Goal: Task Accomplishment & Management: Complete application form

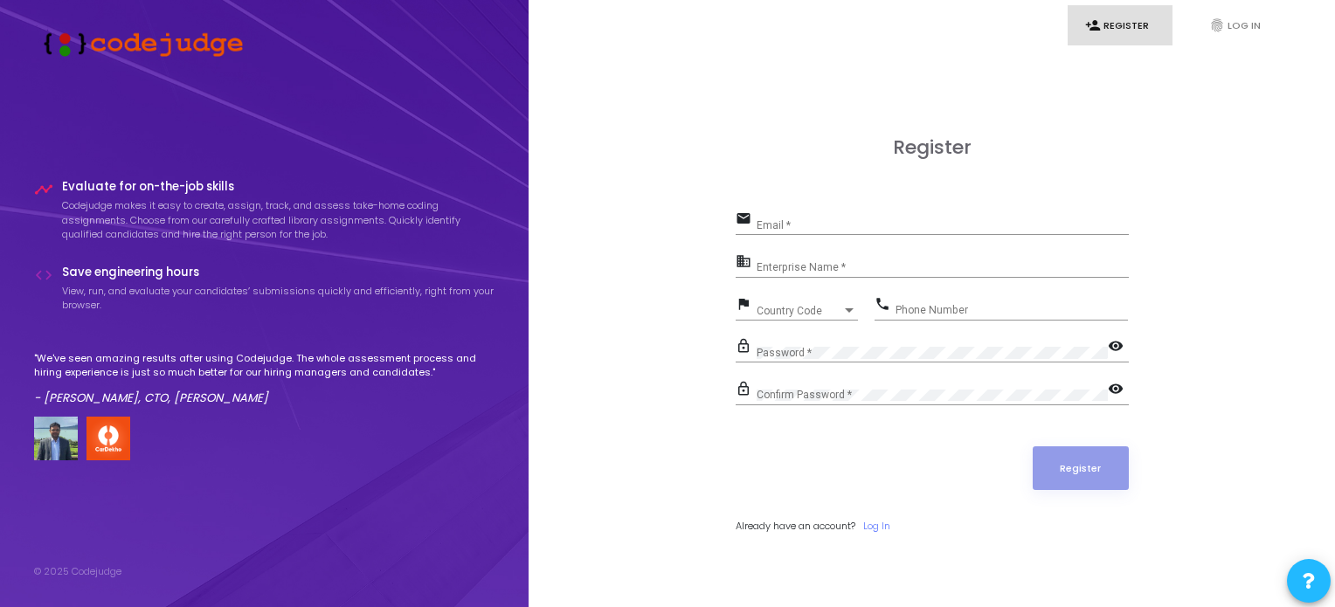
click at [912, 76] on div "Register email Email * business Enterprise Name * flag Country Code Country Cod…" at bounding box center [932, 354] width 768 height 607
click at [813, 219] on div "Email *" at bounding box center [943, 221] width 372 height 27
type input "[EMAIL_ADDRESS][DOMAIN_NAME]"
click at [798, 265] on input "Enterprise Name *" at bounding box center [943, 268] width 372 height 12
click at [820, 314] on div "Country Code" at bounding box center [800, 311] width 86 height 10
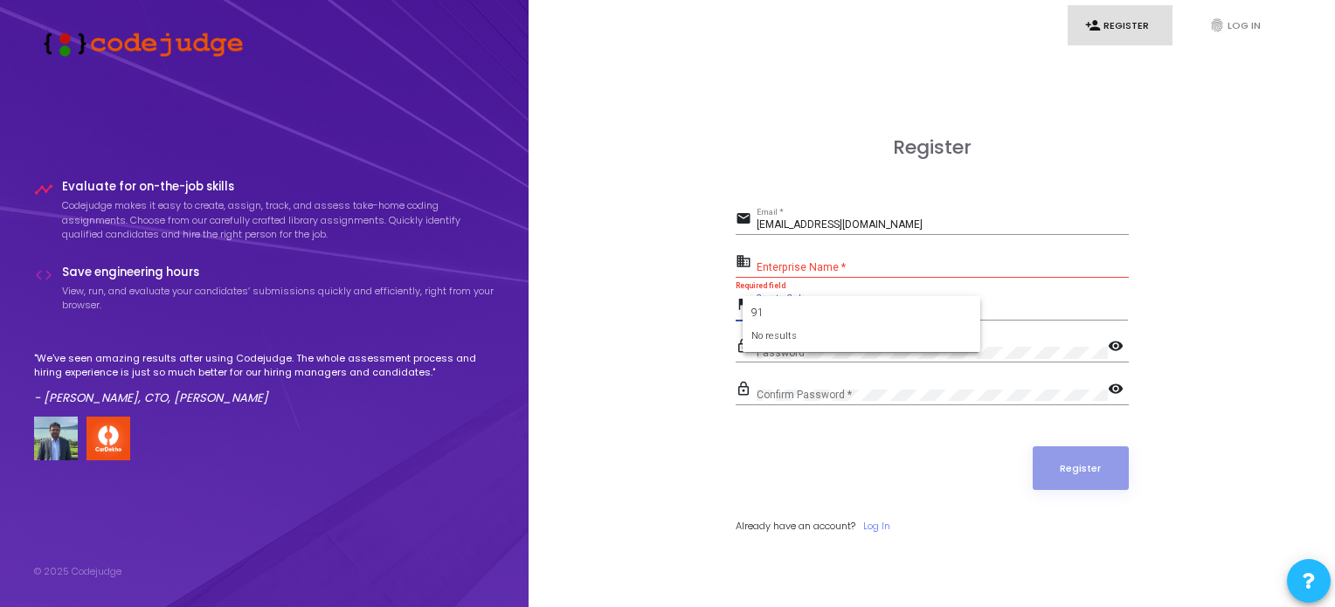
type input "9"
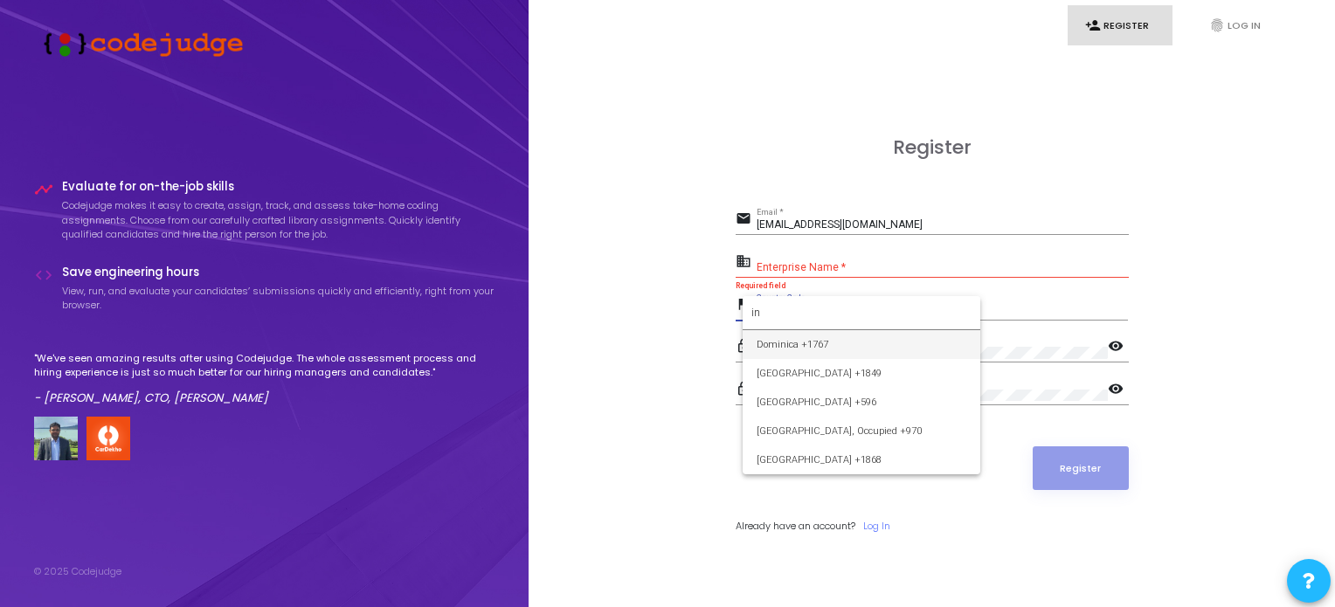
type input "ind"
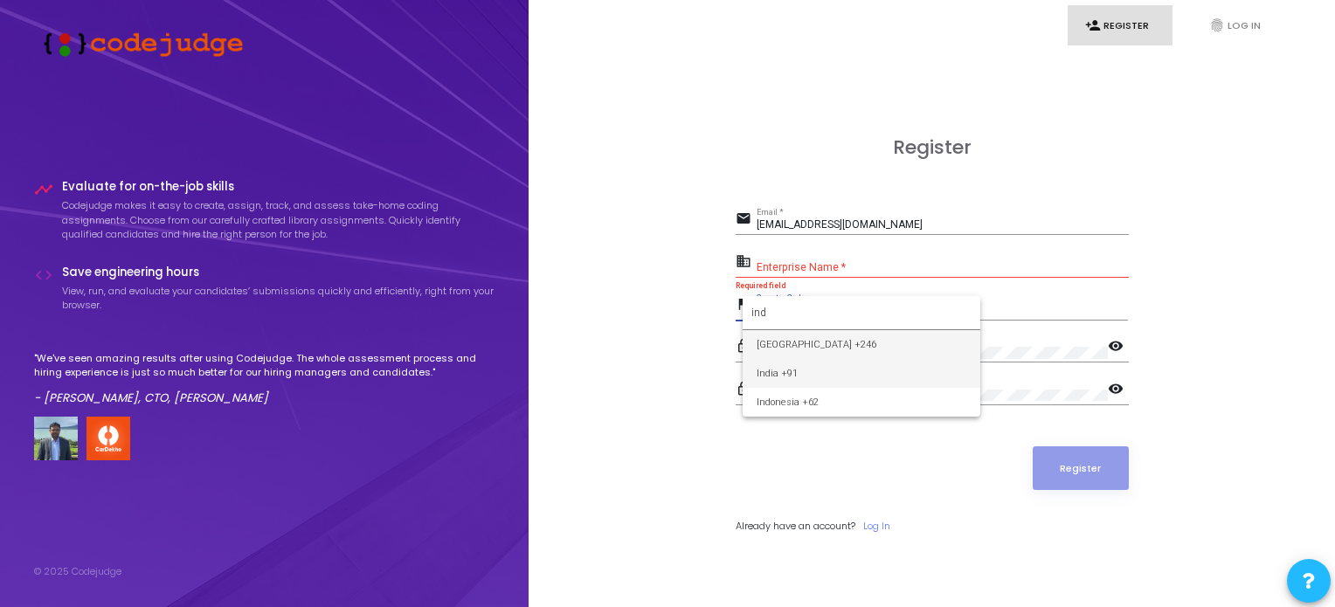
click at [778, 372] on span "India +91" at bounding box center [862, 373] width 210 height 29
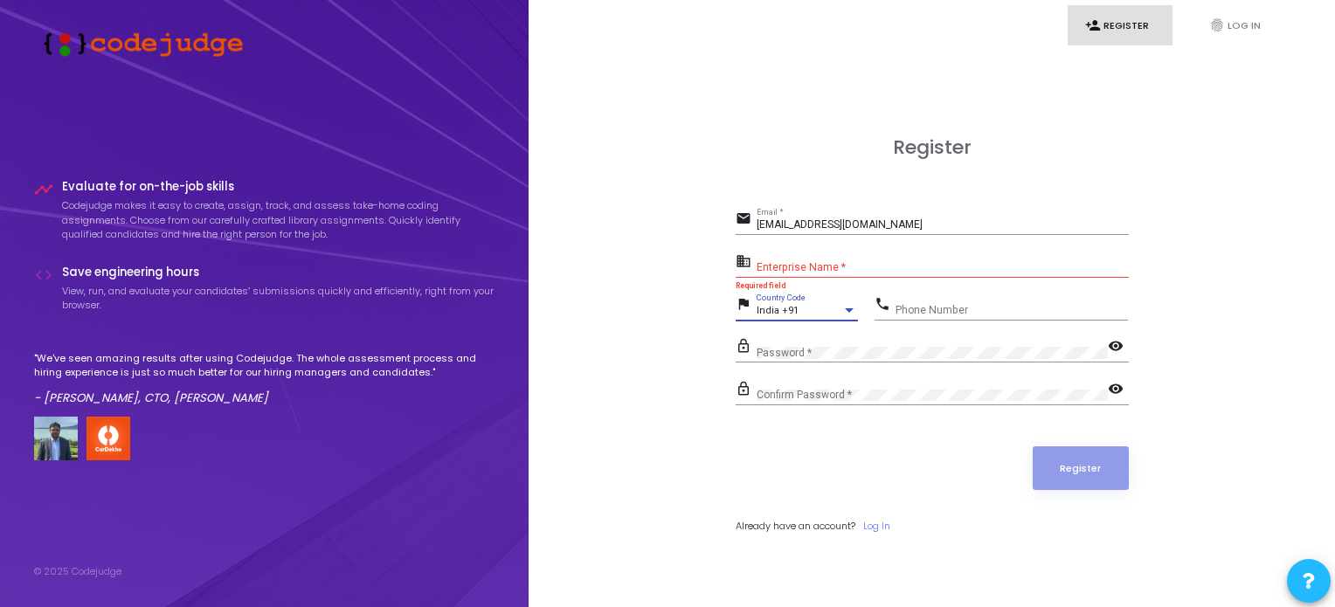
click at [910, 308] on input "Phone Number" at bounding box center [1012, 310] width 232 height 12
click at [902, 307] on input "09027352349" at bounding box center [1012, 310] width 232 height 12
type input "9027352349"
click at [847, 387] on div "Confirm Password *" at bounding box center [932, 391] width 351 height 27
click at [1109, 388] on mat-icon "visibility" at bounding box center [1118, 390] width 21 height 21
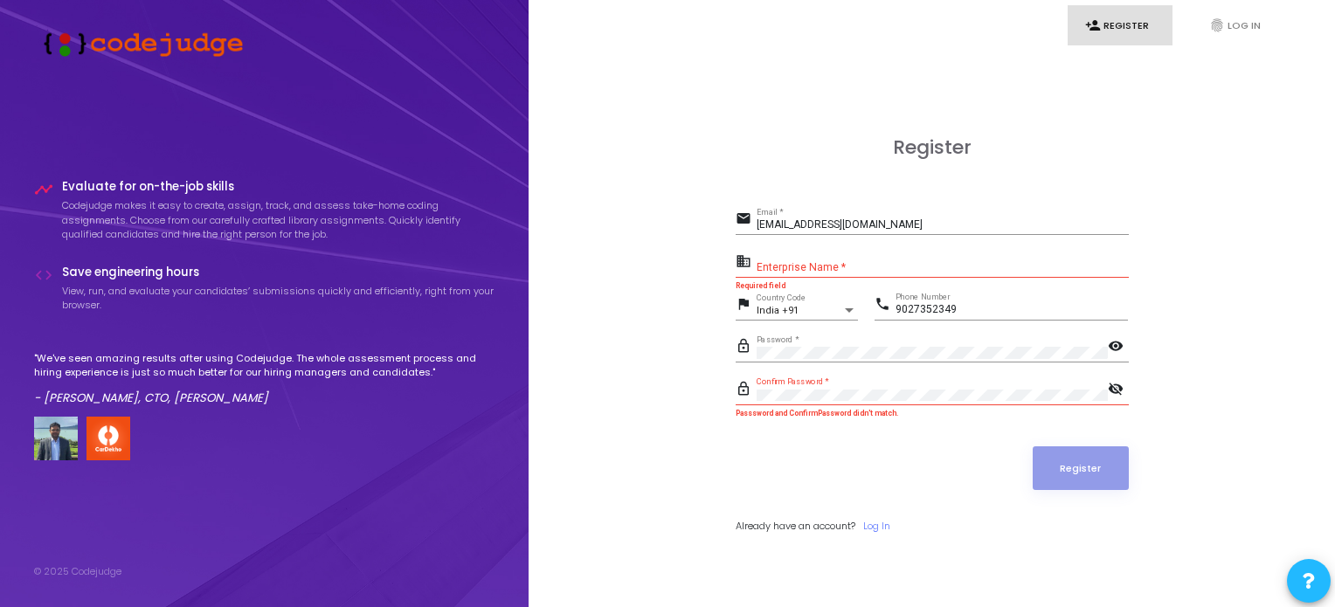
click at [1116, 345] on mat-icon "visibility" at bounding box center [1118, 347] width 21 height 21
click at [1116, 349] on mat-icon "visibility_off" at bounding box center [1118, 347] width 21 height 21
click at [1117, 387] on mat-icon "visibility_off" at bounding box center [1118, 390] width 21 height 21
click at [1108, 352] on mat-icon "visibility" at bounding box center [1118, 347] width 21 height 21
click at [1108, 352] on mat-icon "visibility_off" at bounding box center [1118, 347] width 21 height 21
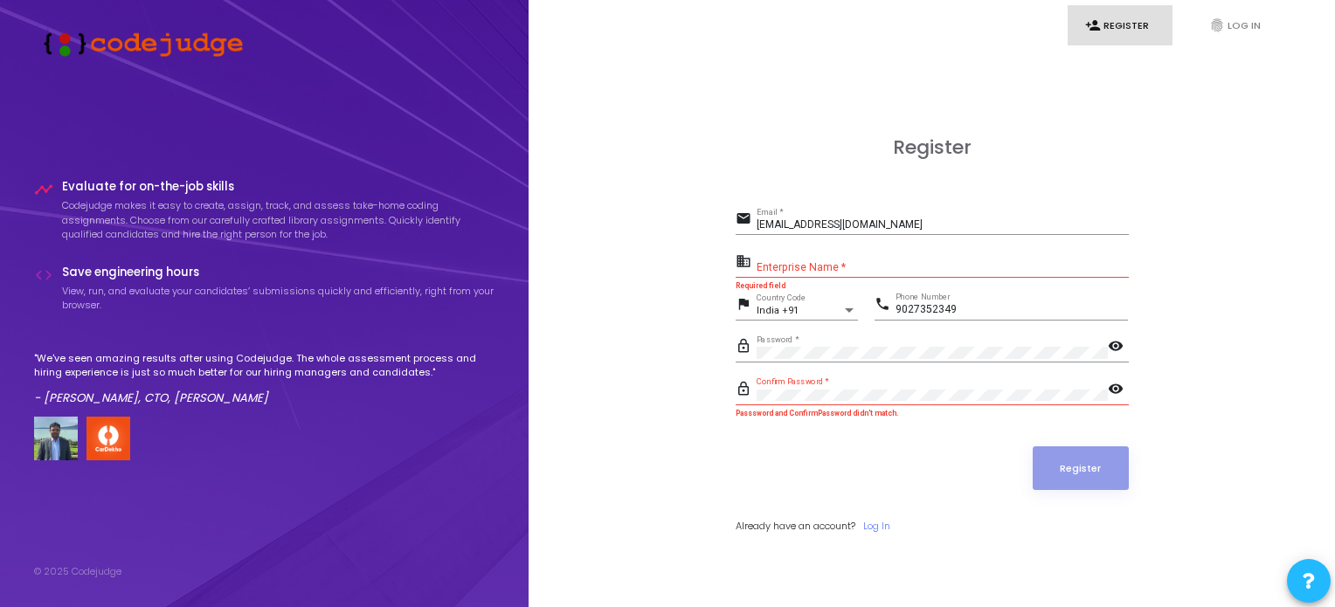
click at [1121, 384] on mat-icon "visibility" at bounding box center [1118, 390] width 21 height 21
click at [1123, 384] on mat-icon "visibility_off" at bounding box center [1118, 390] width 21 height 21
click at [769, 113] on div "Register email [EMAIL_ADDRESS][DOMAIN_NAME] Email * business Enterprise Name * …" at bounding box center [932, 354] width 768 height 607
click at [823, 258] on div "Enterprise Name *" at bounding box center [943, 264] width 372 height 27
paste input "Payoneer - WFM."
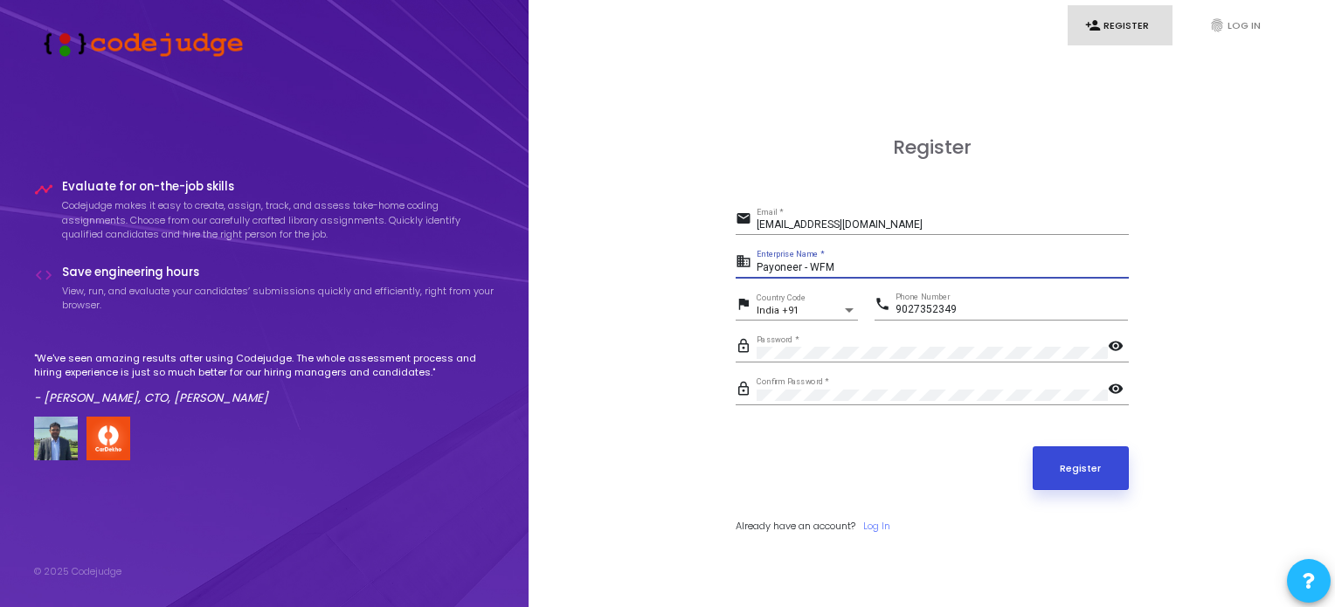
type input "Payoneer - WFM"
click at [1076, 481] on button "Register" at bounding box center [1081, 468] width 96 height 44
